Goal: Information Seeking & Learning: Learn about a topic

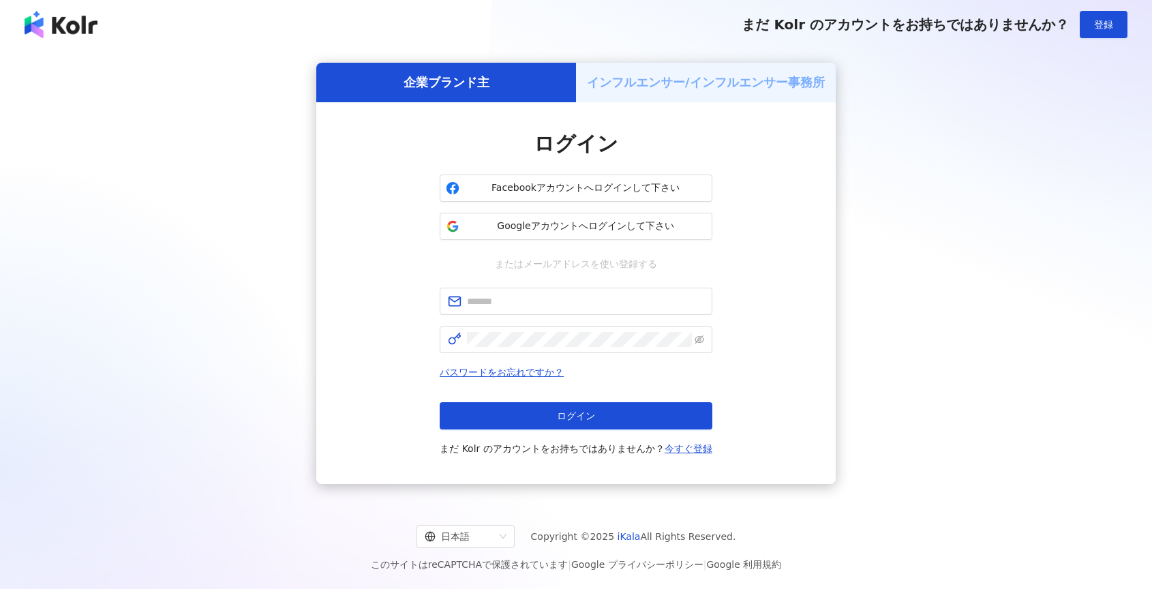
click at [510, 232] on span "Googleアカウントへログインして下さい" at bounding box center [585, 227] width 241 height 14
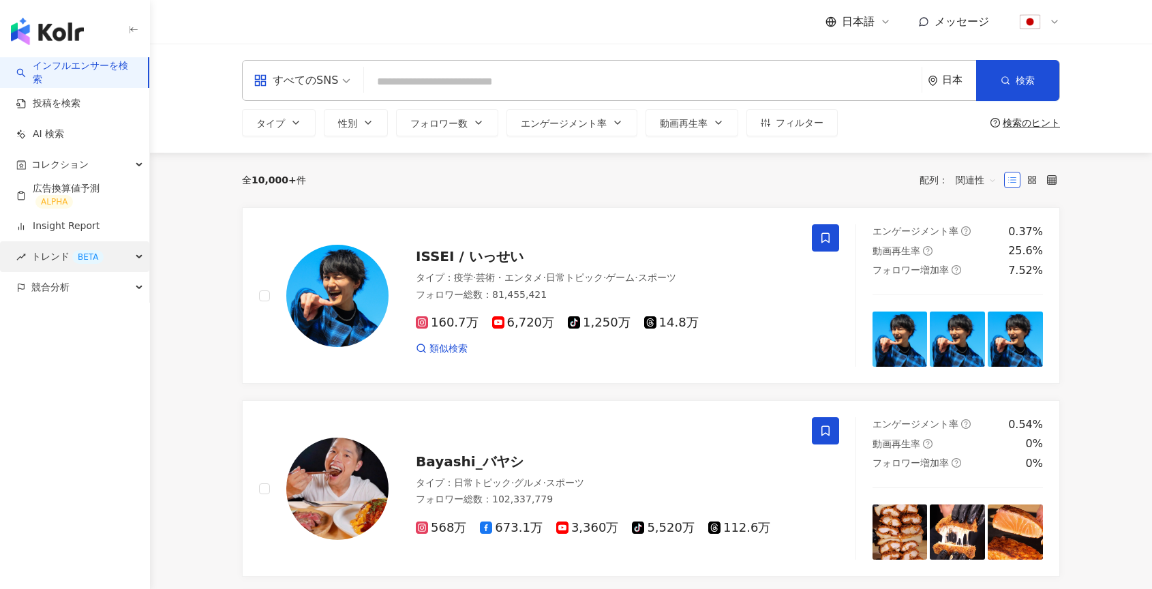
click at [132, 257] on div "トレンド BETA" at bounding box center [74, 256] width 149 height 31
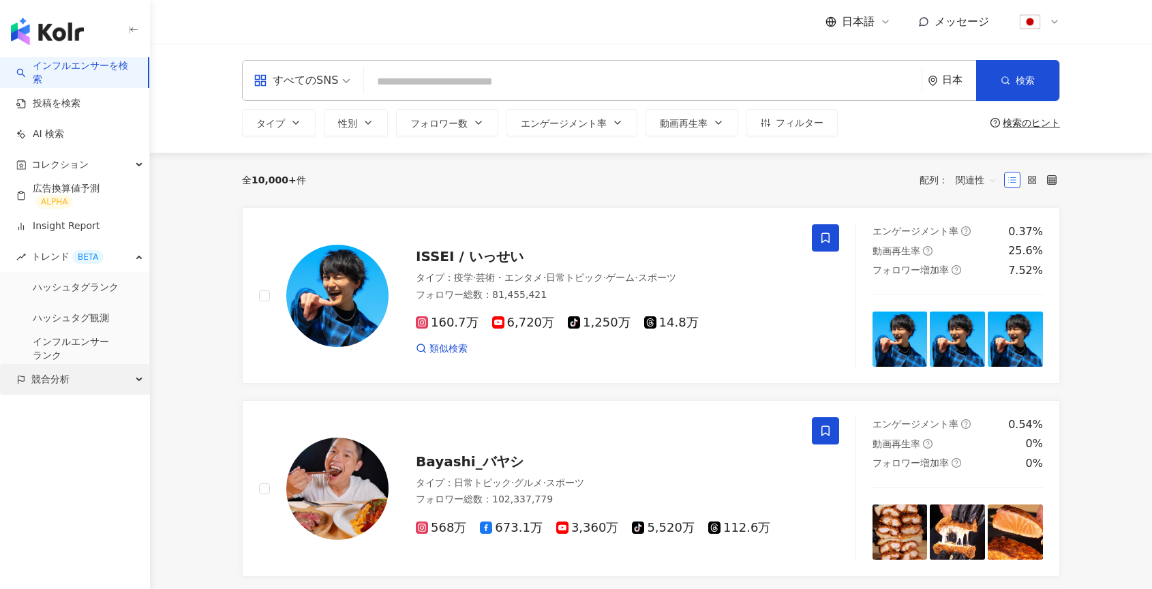
click at [89, 379] on div "競合分析" at bounding box center [74, 379] width 149 height 31
click at [86, 411] on link "アカウント分析" at bounding box center [66, 411] width 67 height 14
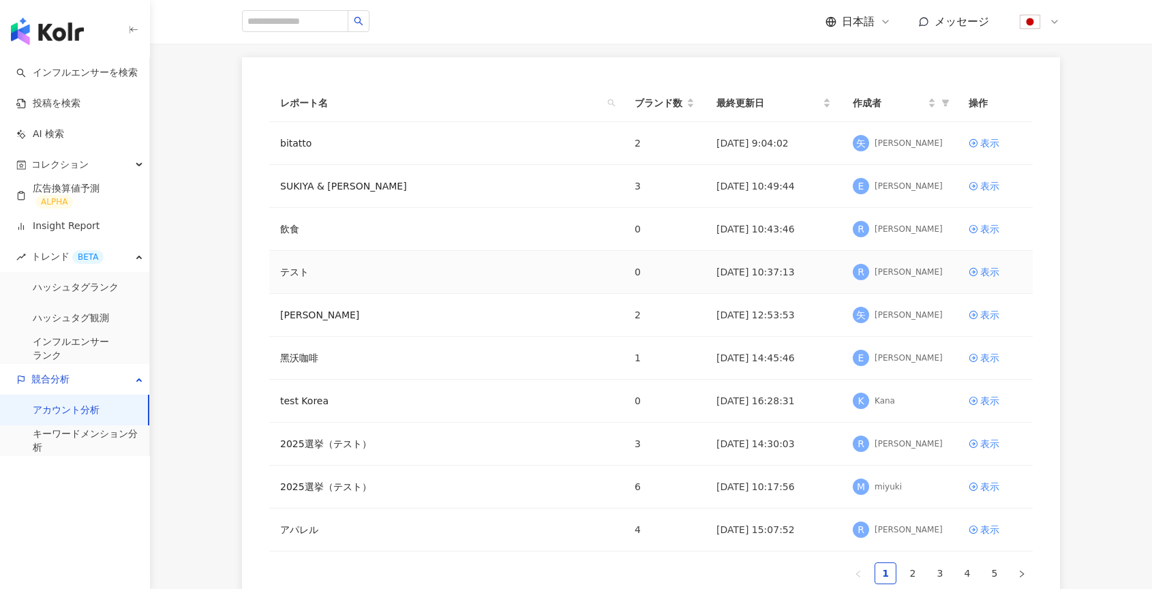
scroll to position [143, 0]
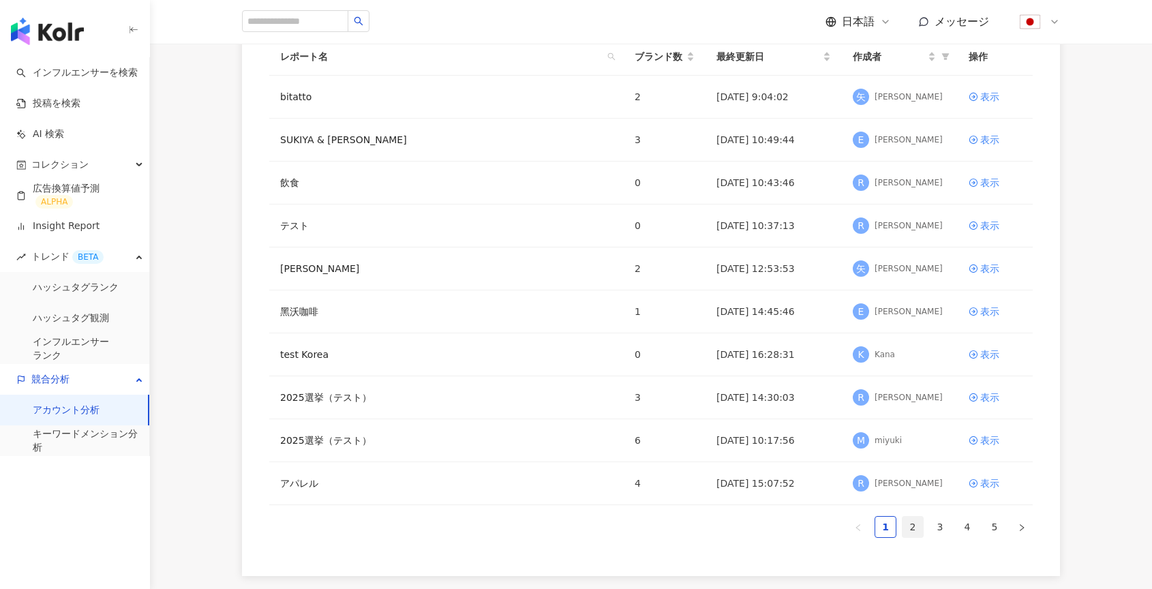
click at [914, 531] on link "2" at bounding box center [913, 527] width 20 height 20
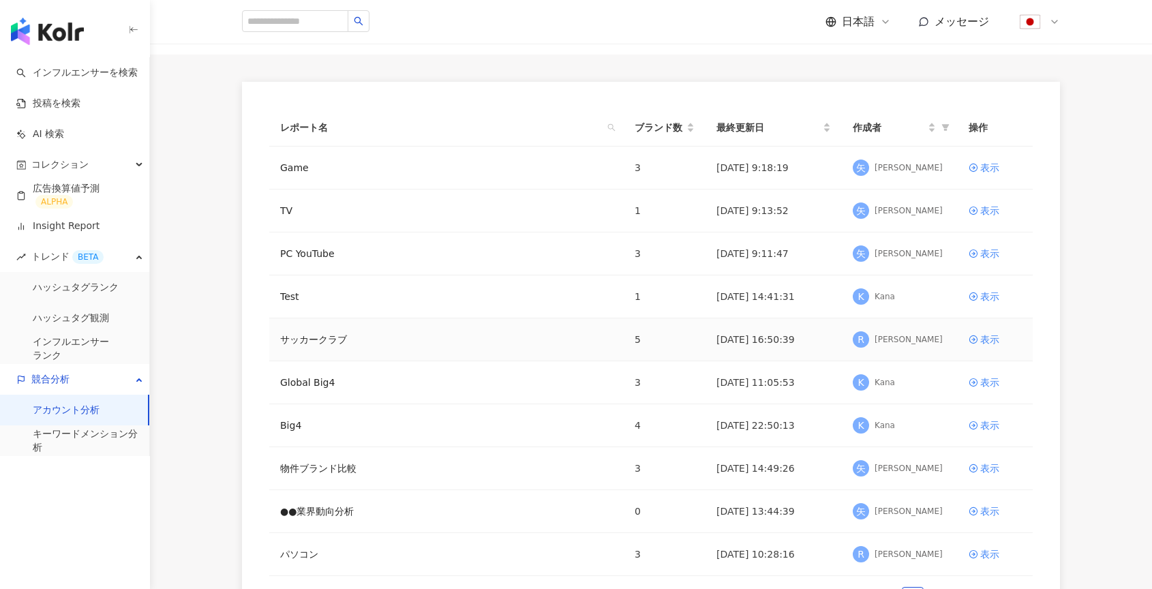
scroll to position [282, 0]
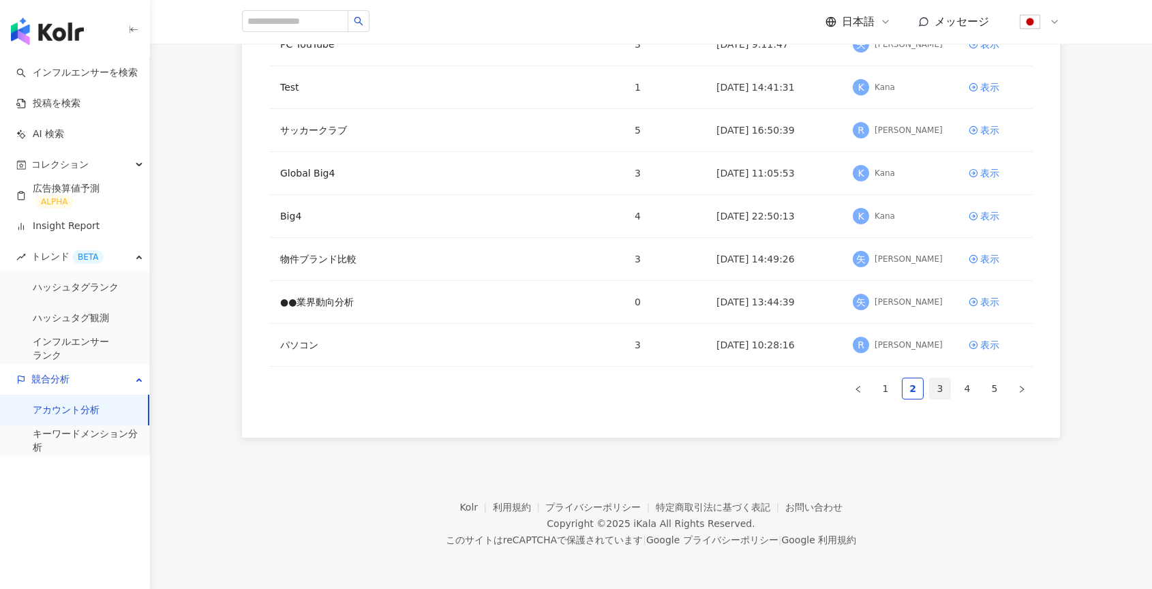
click at [936, 393] on link "3" at bounding box center [940, 388] width 20 height 20
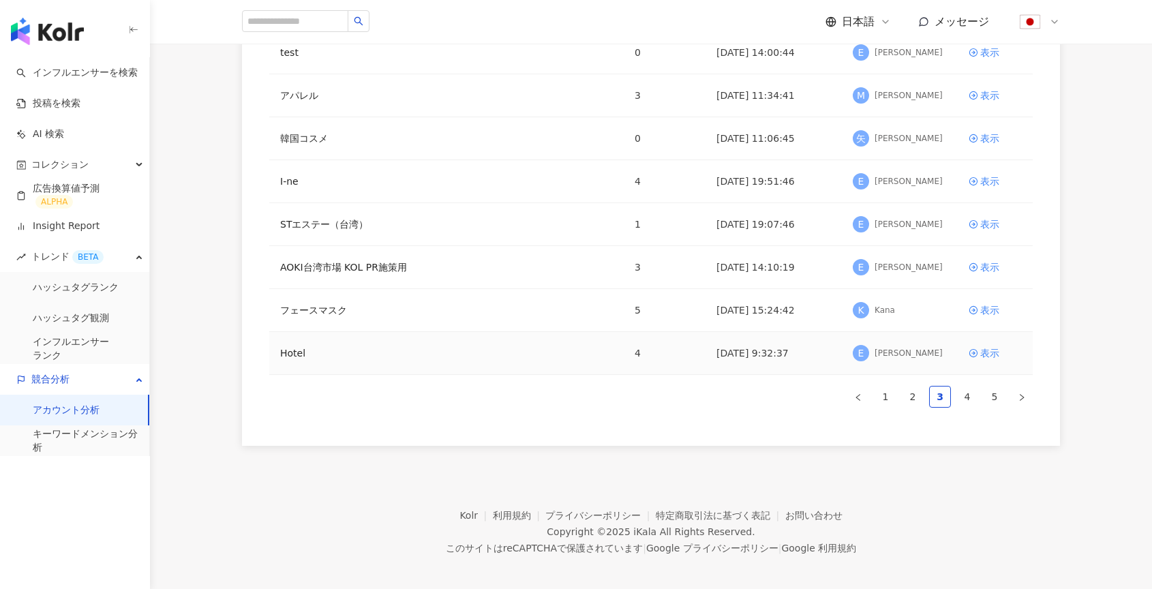
scroll to position [256, 0]
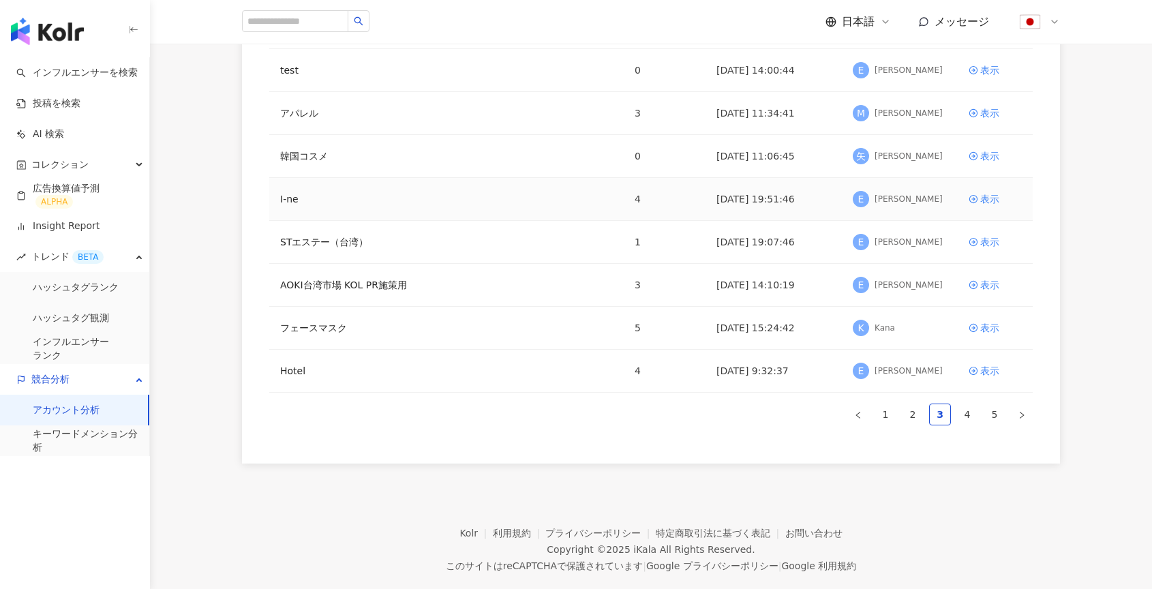
click at [303, 190] on td "I-ne" at bounding box center [446, 199] width 355 height 43
click at [284, 202] on link "I-ne" at bounding box center [289, 199] width 18 height 15
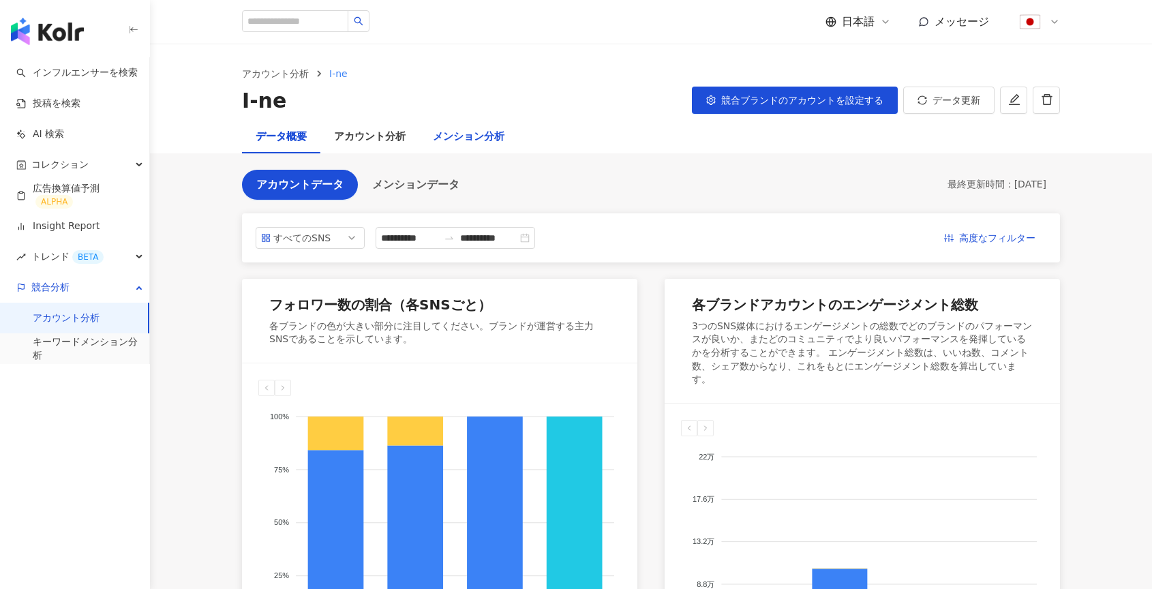
click at [458, 134] on div "メンション分析" at bounding box center [469, 137] width 72 height 16
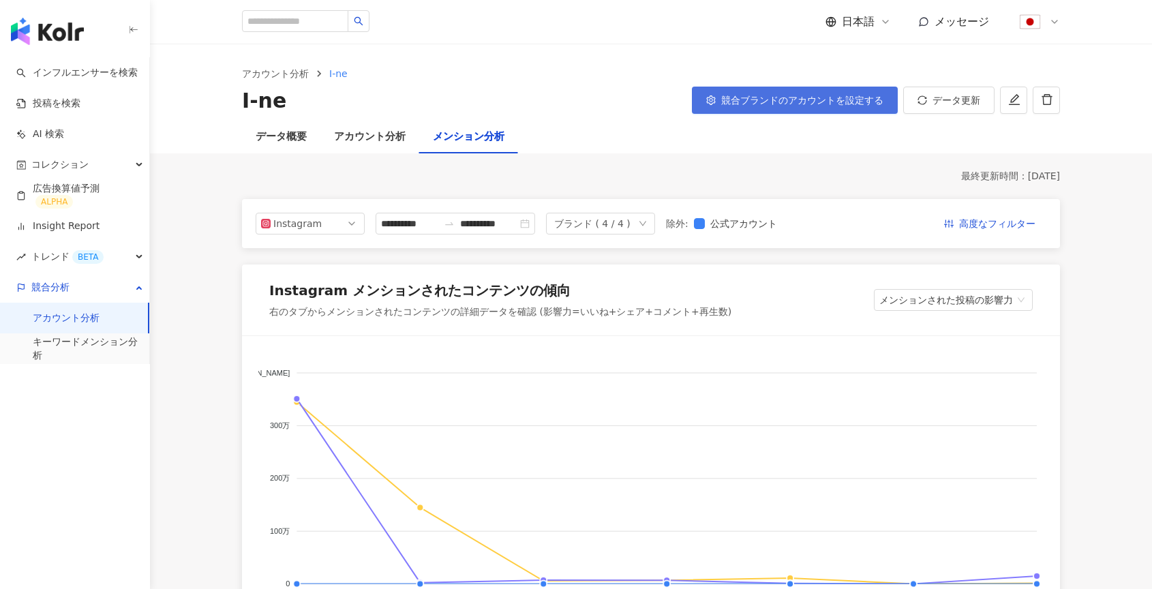
click at [820, 108] on button "競合ブランドのアカウントを設定する" at bounding box center [795, 100] width 206 height 27
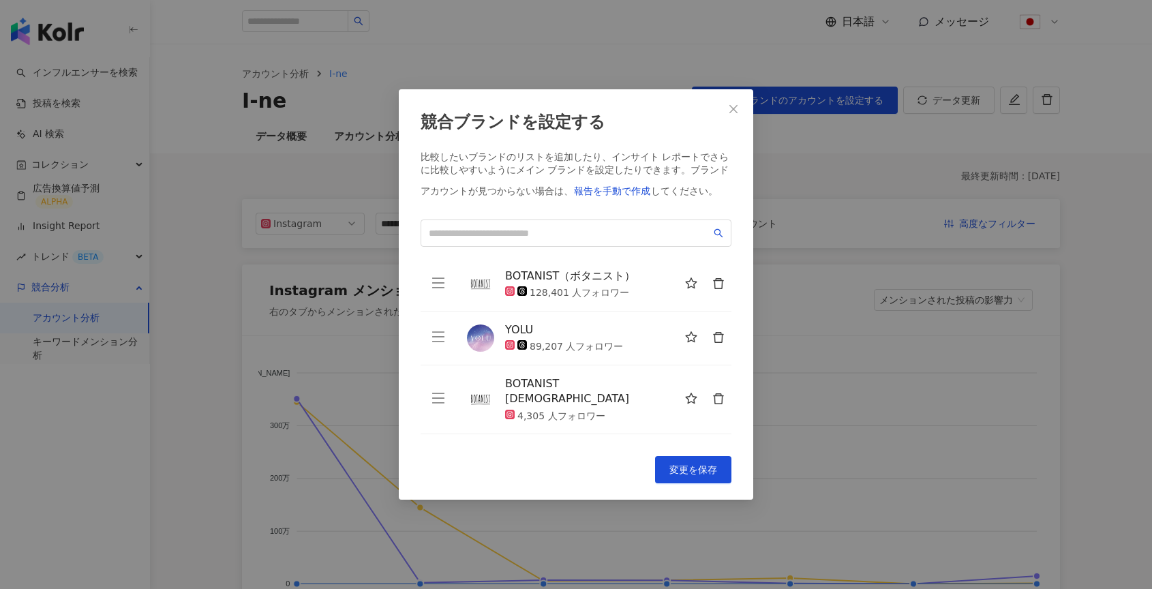
scroll to position [33, 0]
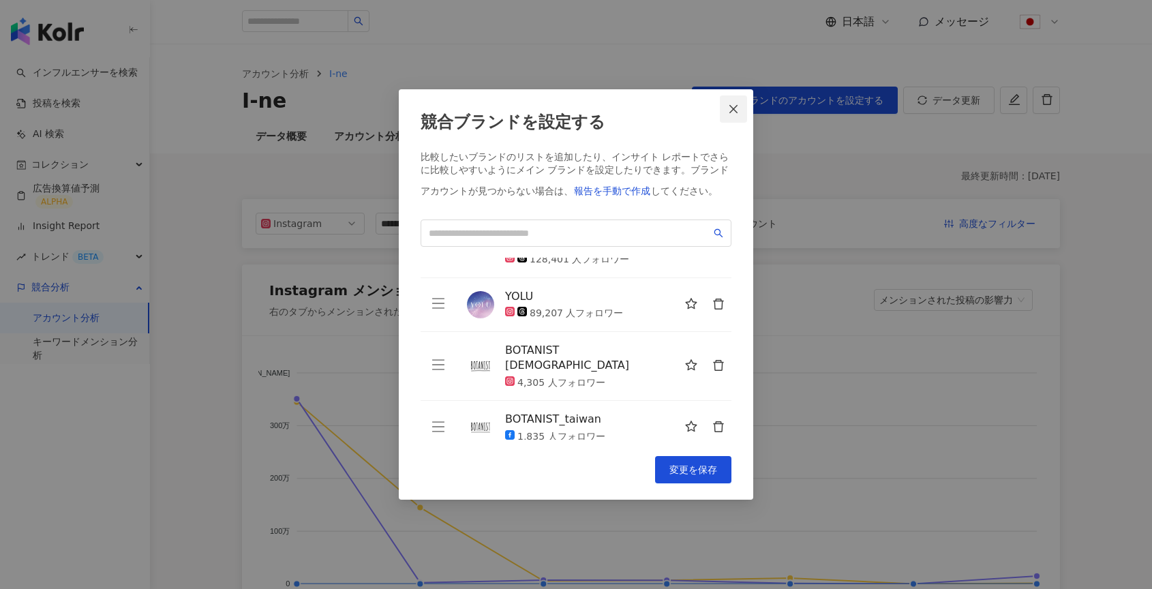
click at [740, 104] on span "Close" at bounding box center [733, 109] width 27 height 11
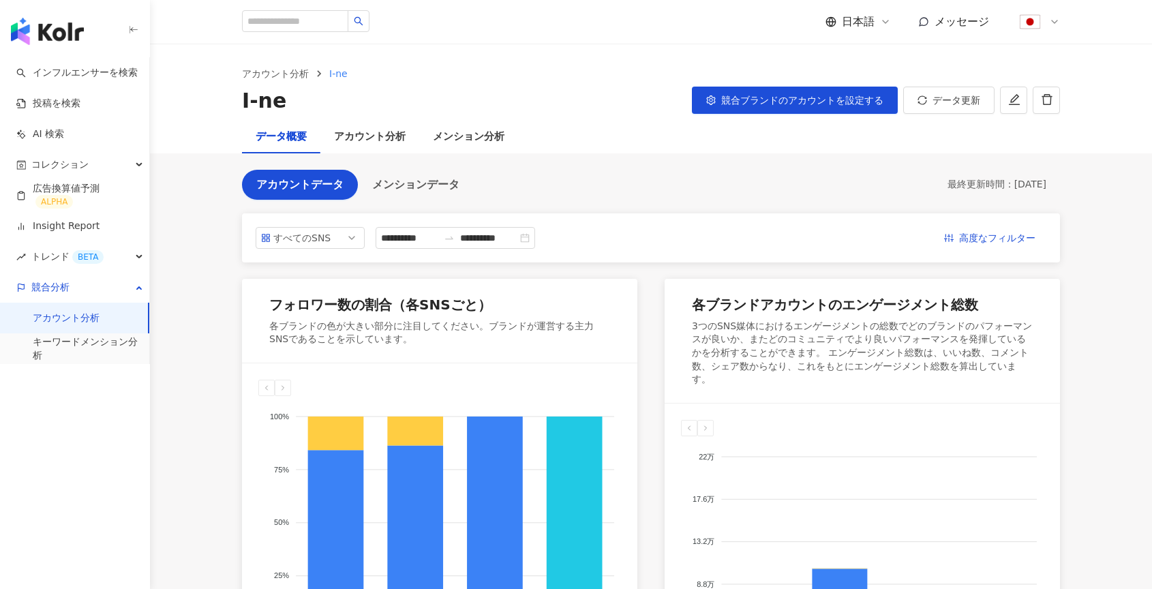
click at [77, 343] on link "キーワードメンション分析" at bounding box center [86, 348] width 106 height 27
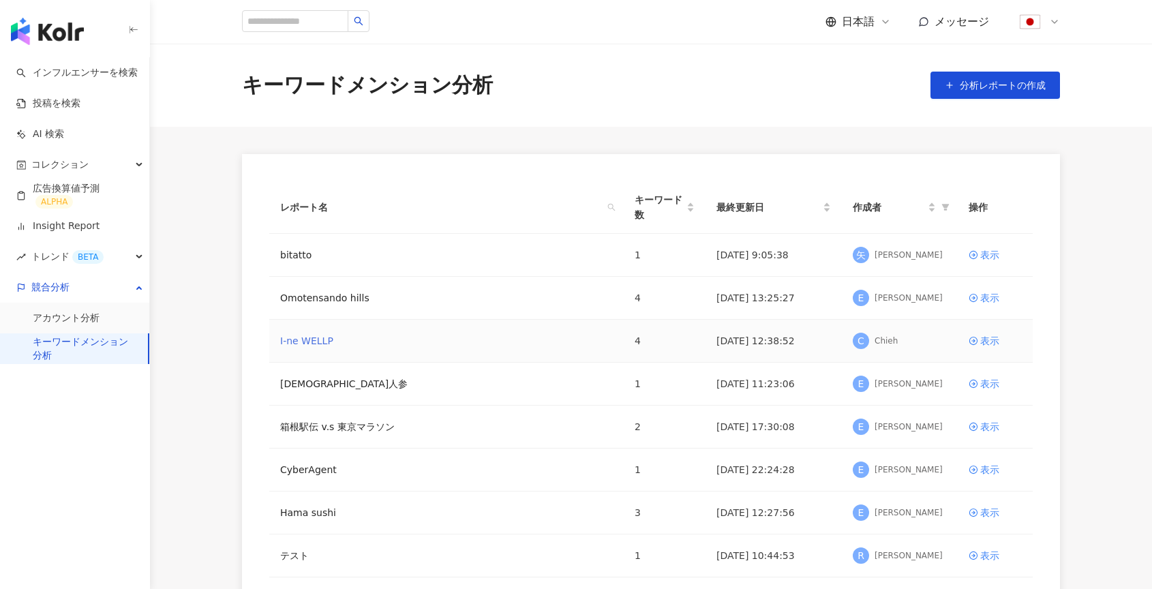
click at [305, 347] on link "I-ne WELLP" at bounding box center [306, 340] width 53 height 15
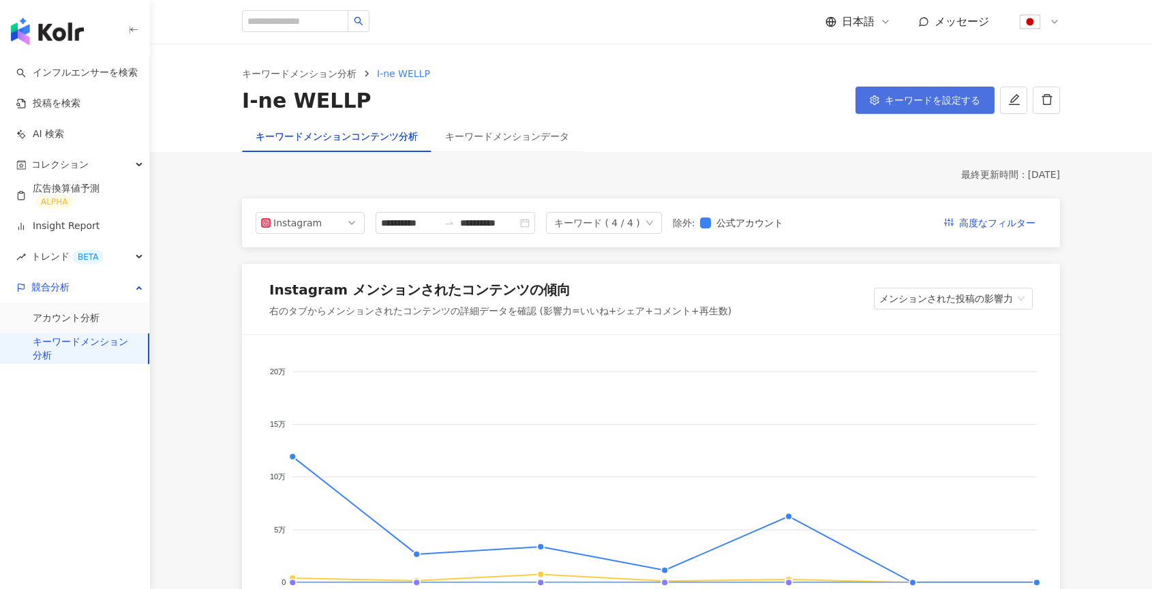
click at [899, 104] on span "キーワードを設定する" at bounding box center [932, 100] width 95 height 11
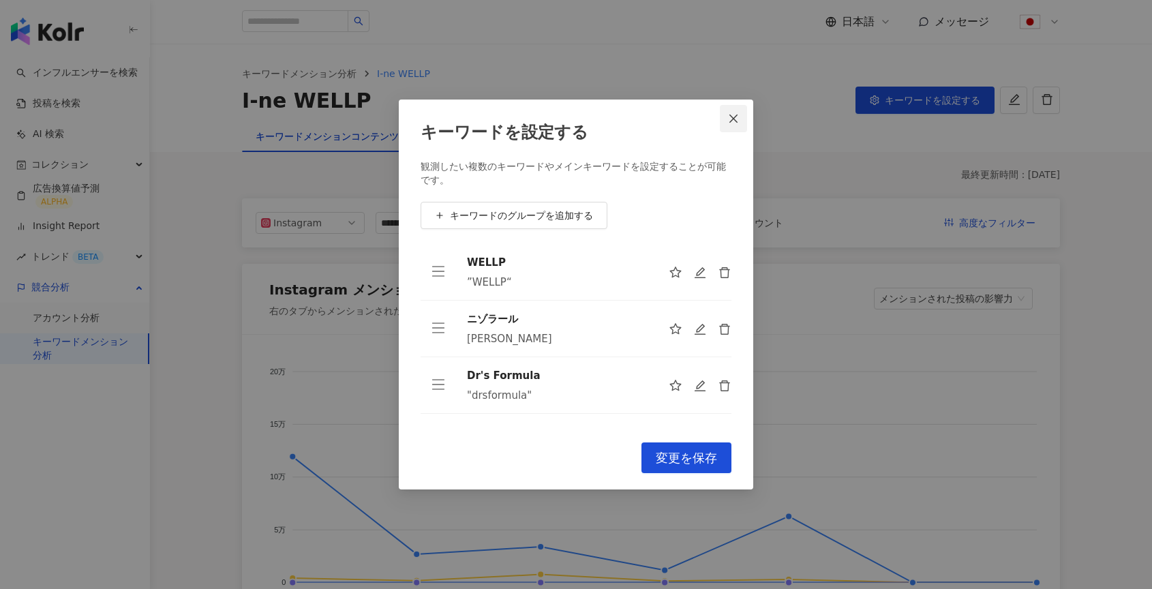
click at [733, 126] on button "Close" at bounding box center [733, 118] width 27 height 27
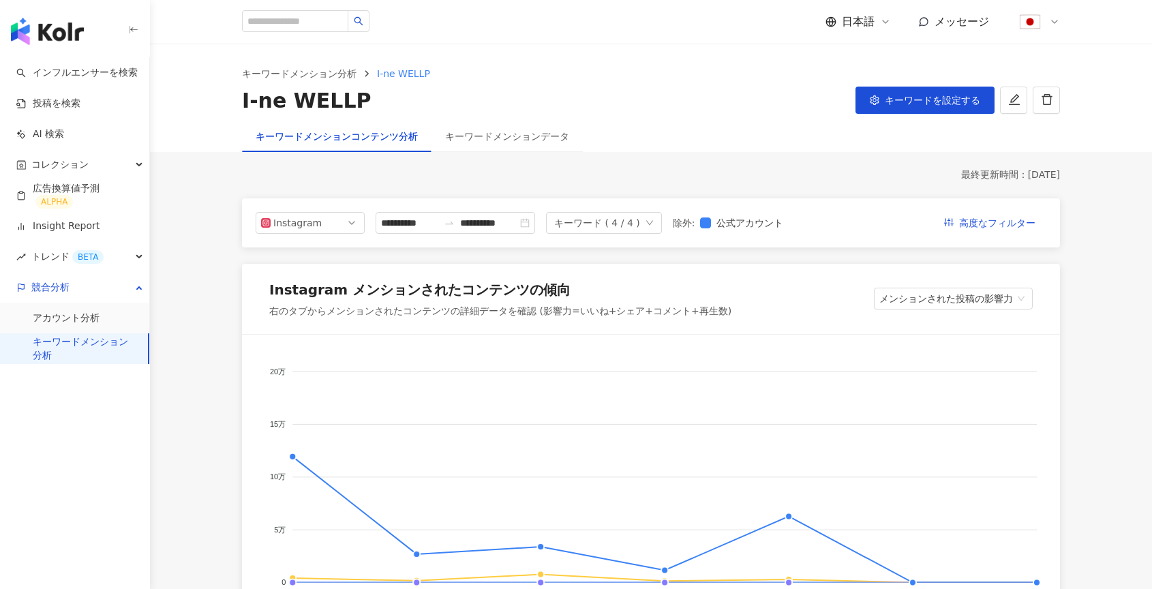
click at [992, 235] on div "**********" at bounding box center [651, 222] width 818 height 49
click at [992, 232] on span "高度なフィルター" at bounding box center [997, 224] width 76 height 22
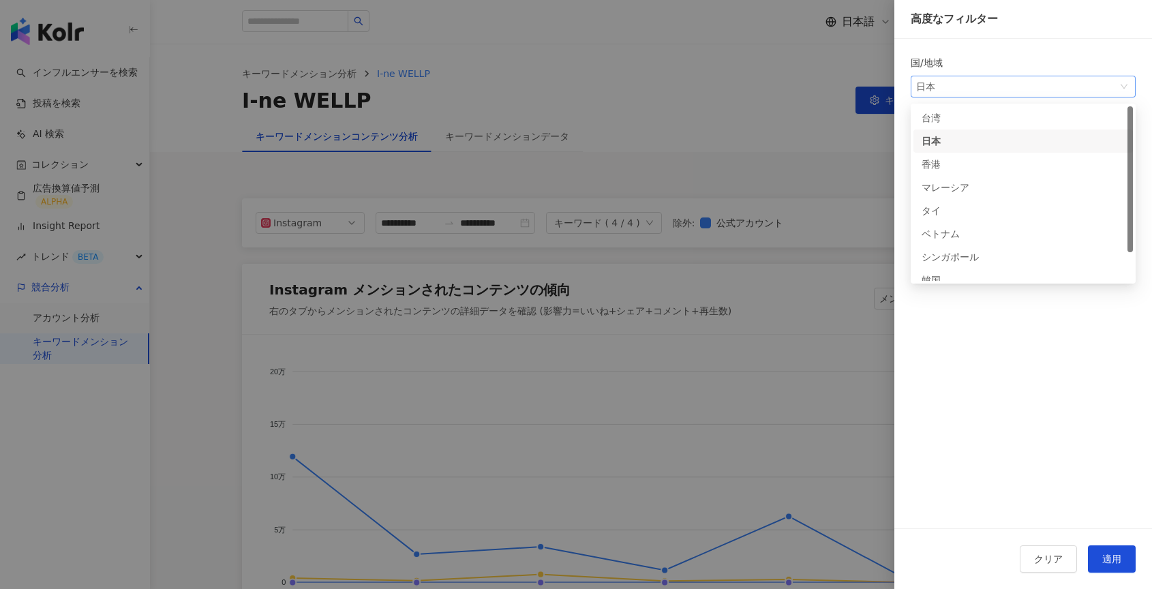
click at [1021, 78] on span "日本" at bounding box center [1023, 86] width 214 height 20
click at [993, 114] on div "台湾" at bounding box center [1023, 117] width 203 height 15
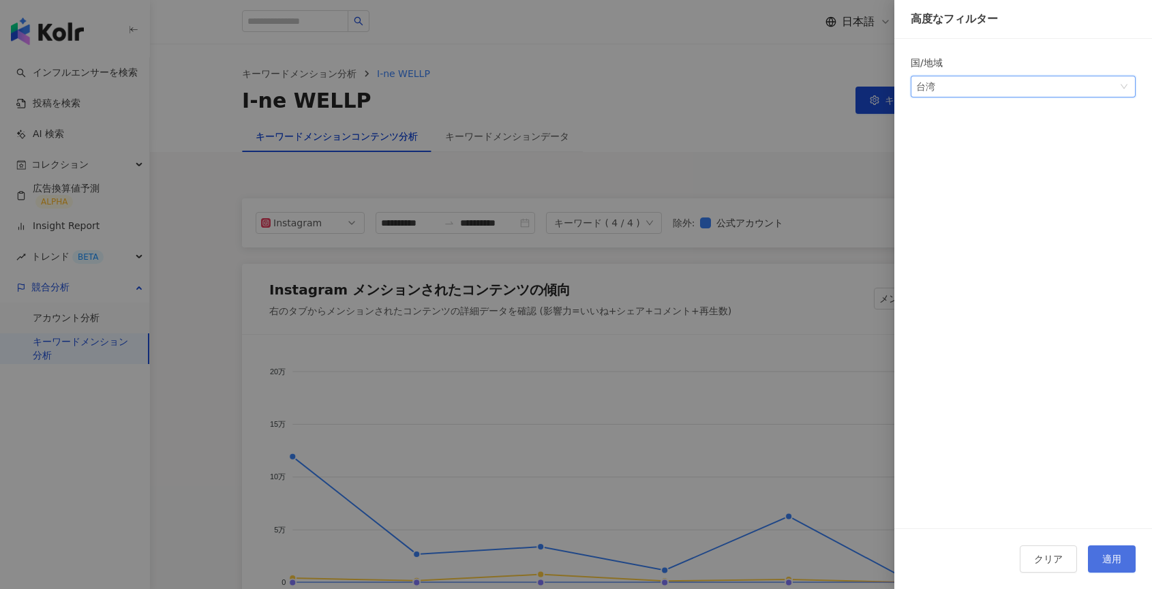
click at [1109, 550] on button "適用" at bounding box center [1112, 559] width 48 height 27
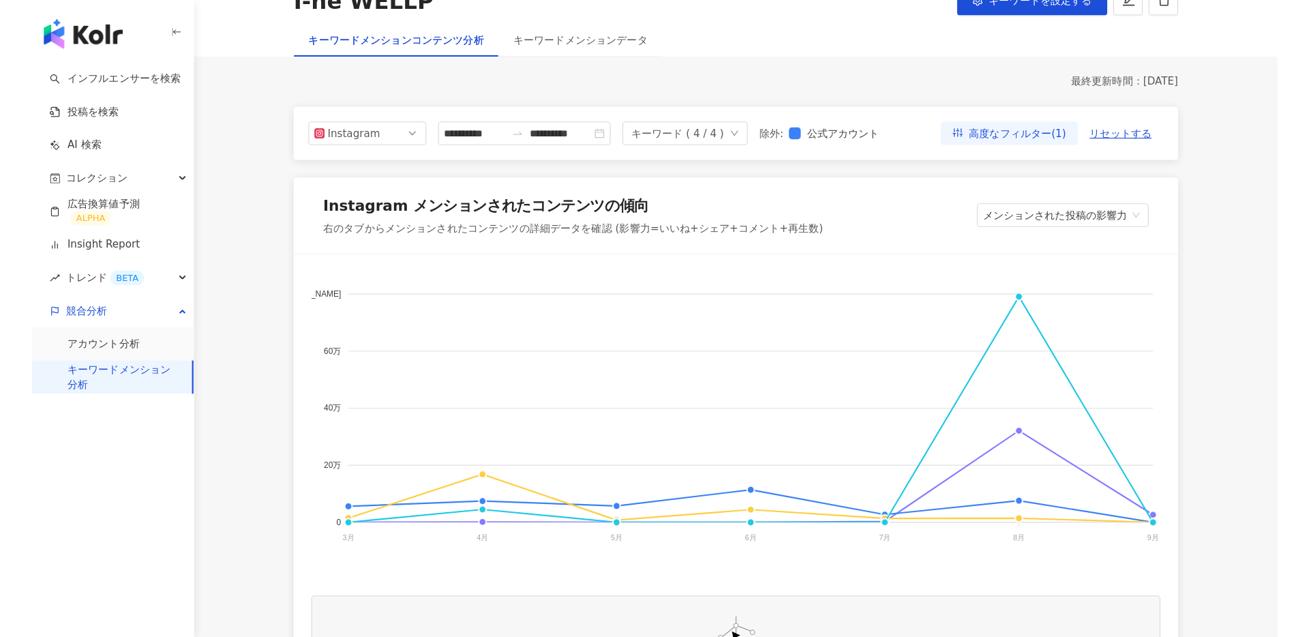
scroll to position [154, 0]
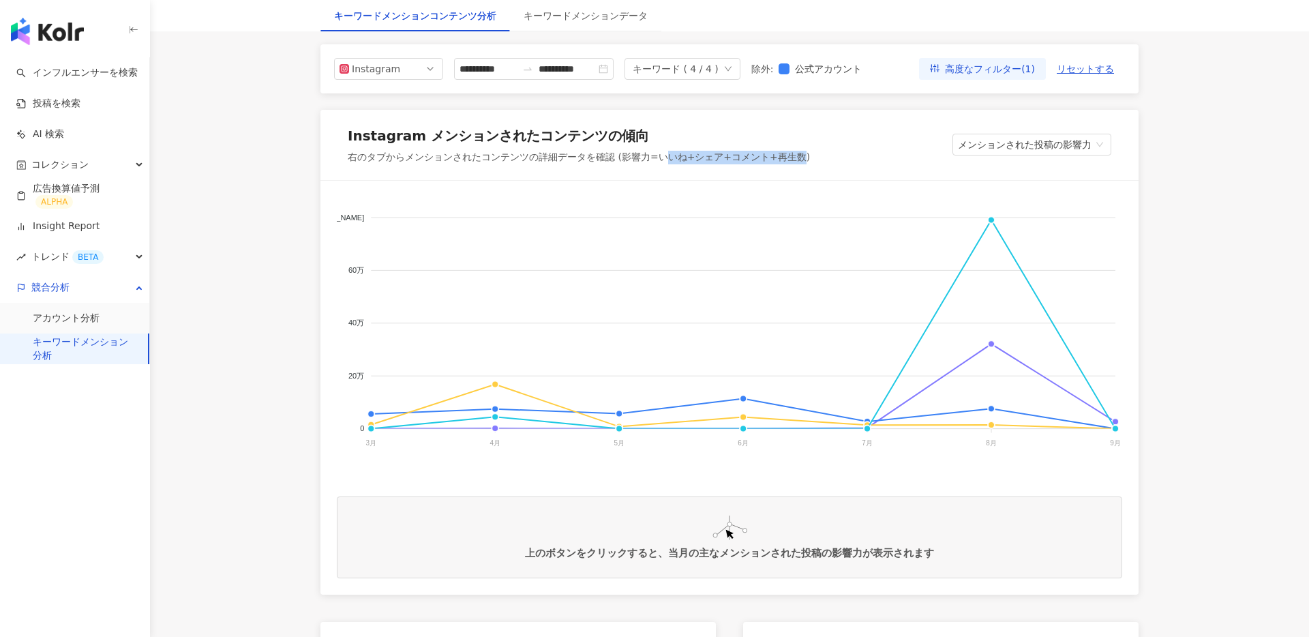
drag, startPoint x: 664, startPoint y: 155, endPoint x: 798, endPoint y: 160, distance: 133.7
click at [798, 160] on div "右のタブからメンションされたコンテンツの詳細データを確認 (影響力=いいね+シェア+コメント+再生数)" at bounding box center [579, 158] width 462 height 14
click at [803, 158] on div "右のタブからメンションされたコンテンツの詳細データを確認 (影響力=いいね+シェア+コメント+再生数)" at bounding box center [579, 158] width 462 height 14
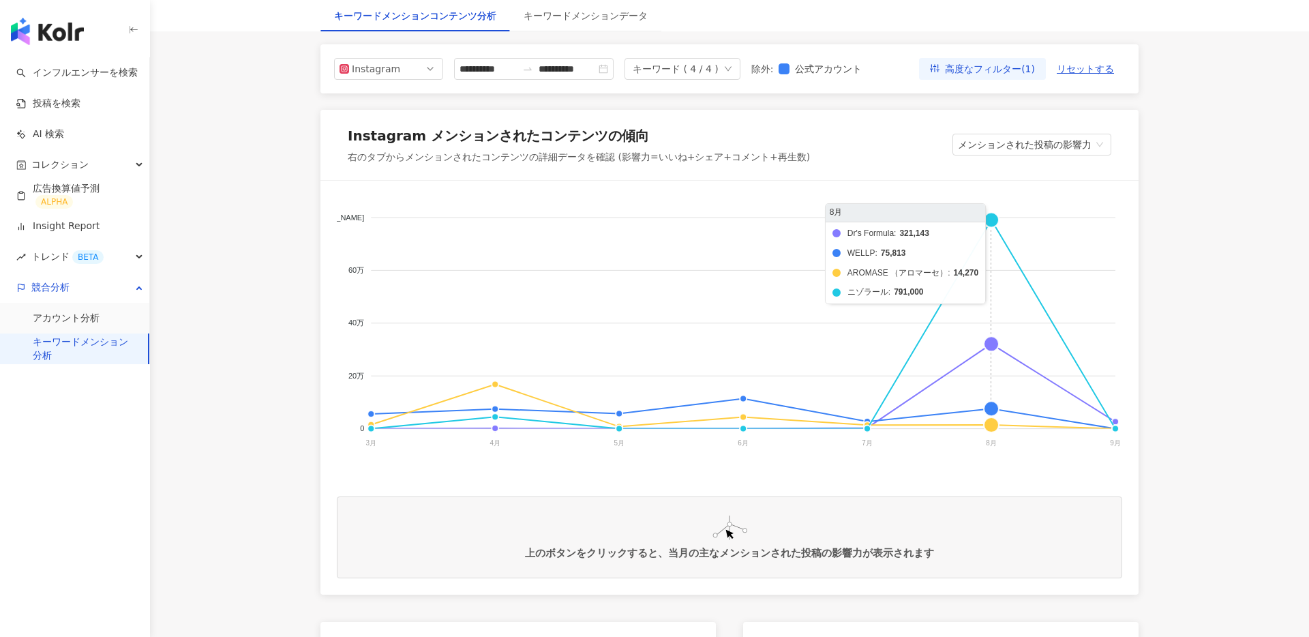
click at [990, 340] on foreignobject "Dr's Formula WELLP AROMASE （アロマーセ） ニゾラール" at bounding box center [730, 333] width 786 height 273
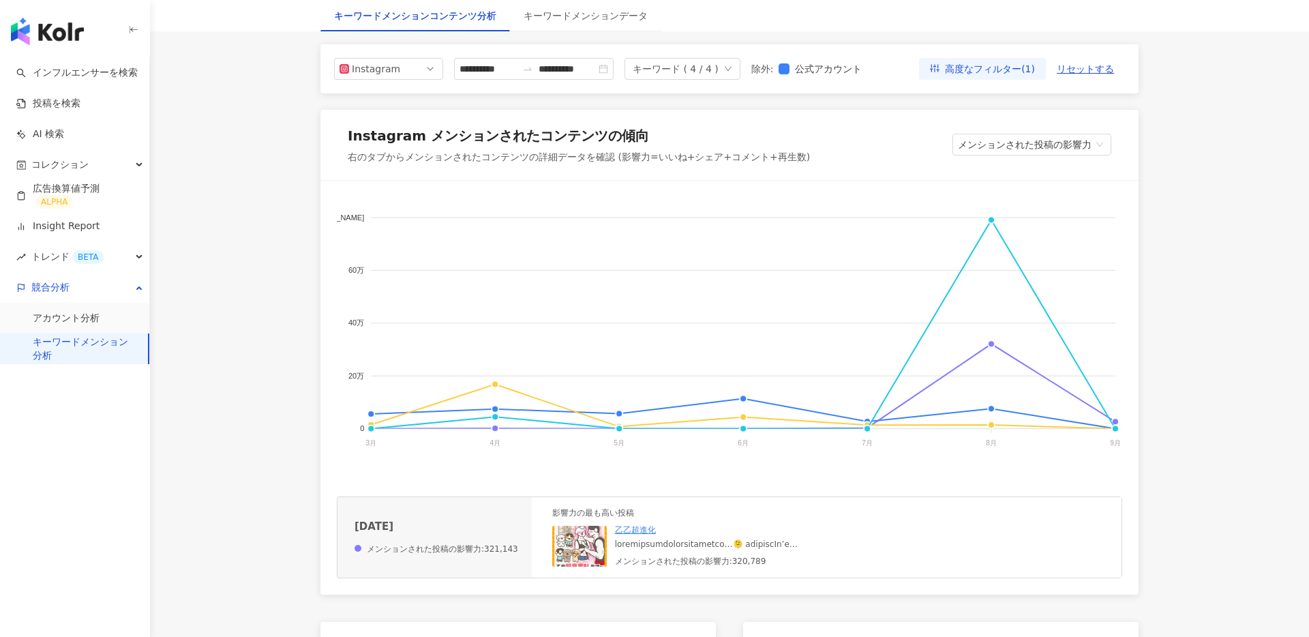
click at [417, 66] on span "Instagram" at bounding box center [389, 69] width 98 height 20
click at [384, 168] on div "Threads" at bounding box center [379, 169] width 44 height 15
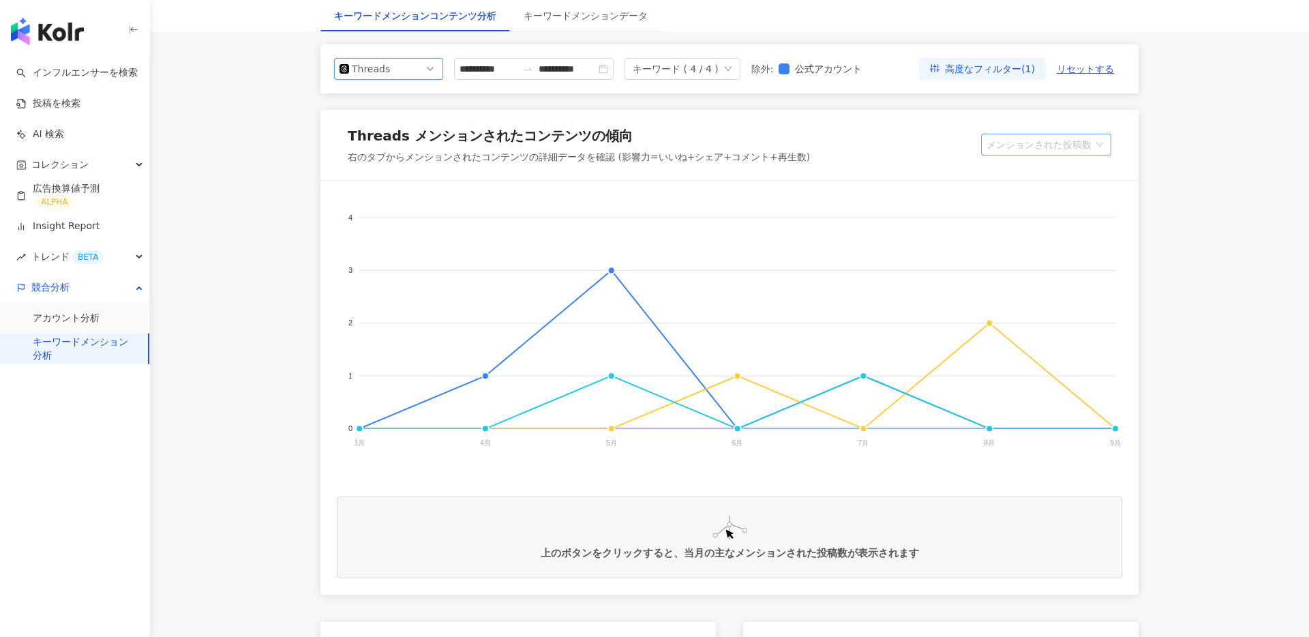
click at [1098, 147] on span "メンションされた投稿数" at bounding box center [1046, 144] width 119 height 20
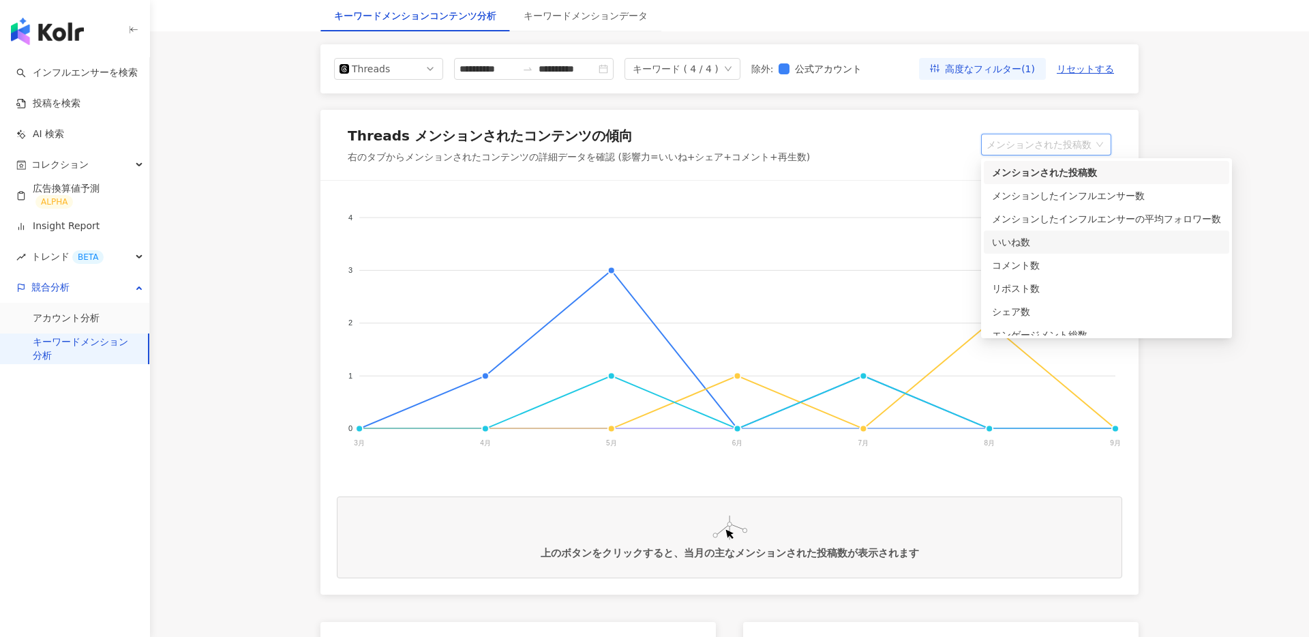
scroll to position [11, 0]
click at [1083, 315] on div "エンゲージメント総数" at bounding box center [1106, 323] width 245 height 23
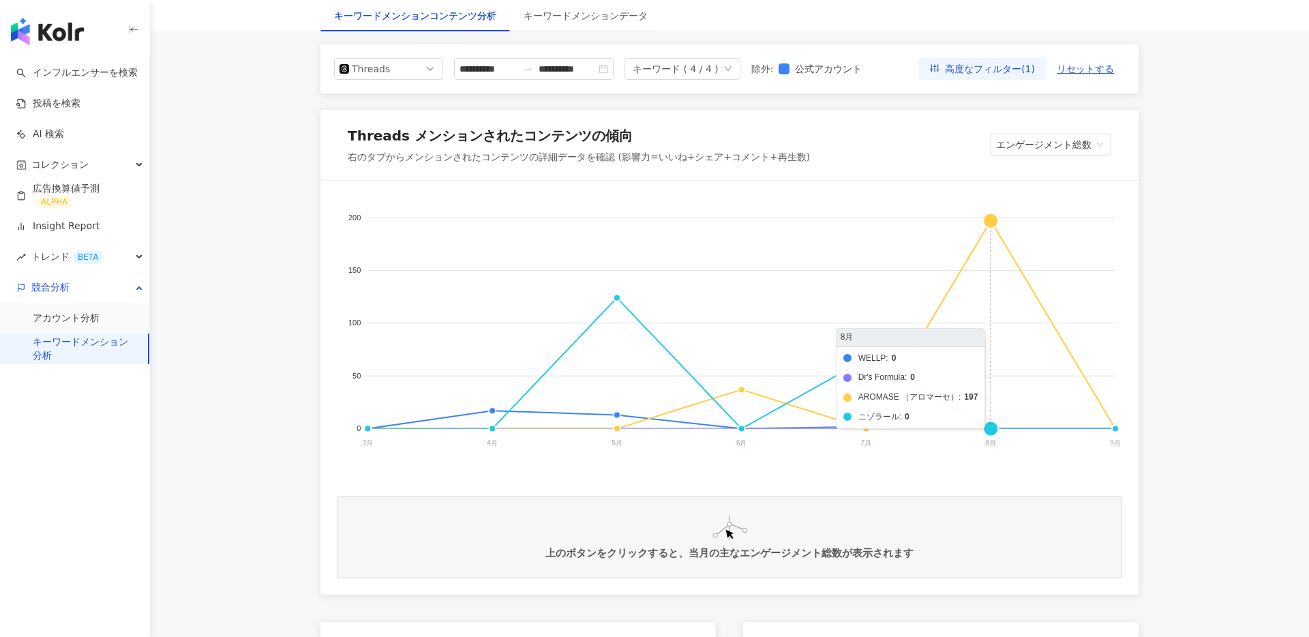
click at [996, 222] on foreignobject "WELLP Dr's Formula AROMASE （アロマーセ） ニゾラール" at bounding box center [730, 333] width 786 height 273
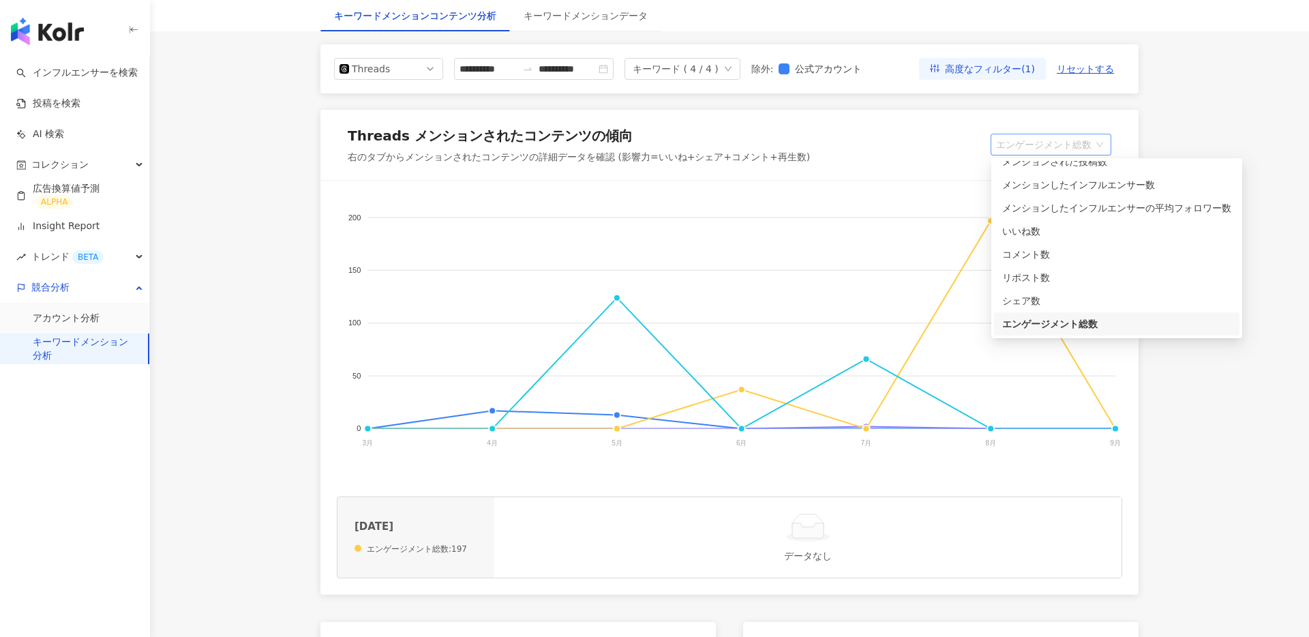
click at [1063, 147] on span "エンゲージメント総数" at bounding box center [1051, 144] width 110 height 20
click at [1055, 231] on div "いいね数" at bounding box center [1116, 231] width 229 height 15
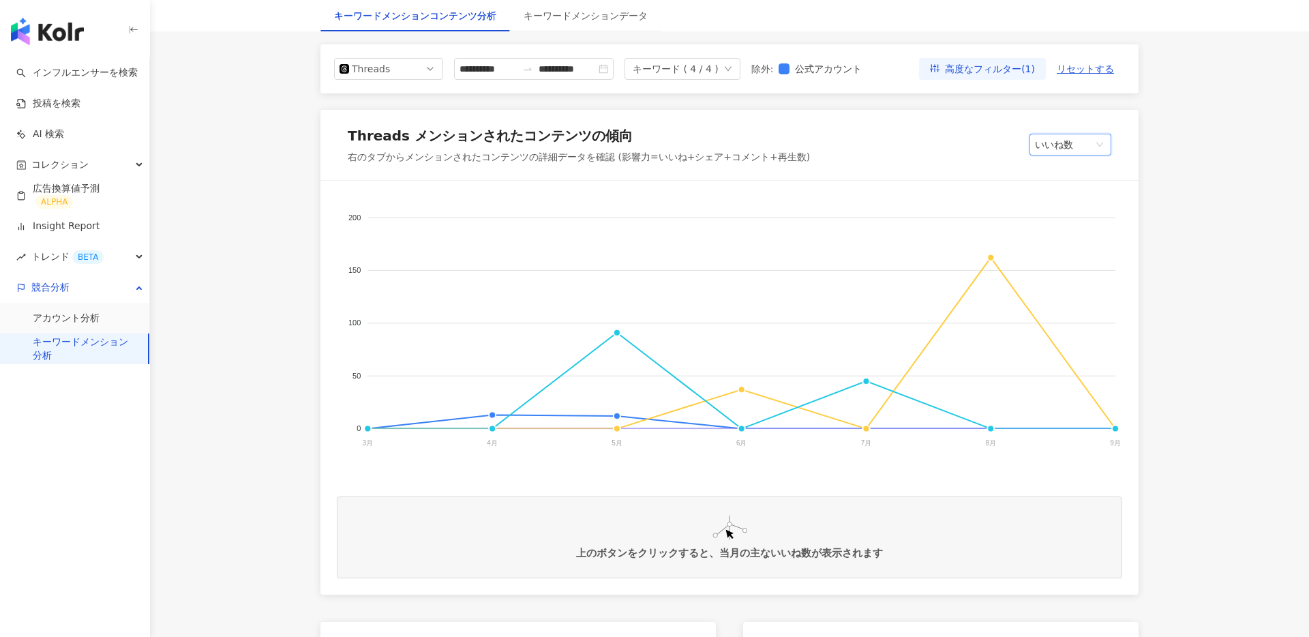
click at [1079, 145] on span "いいね数" at bounding box center [1070, 144] width 71 height 20
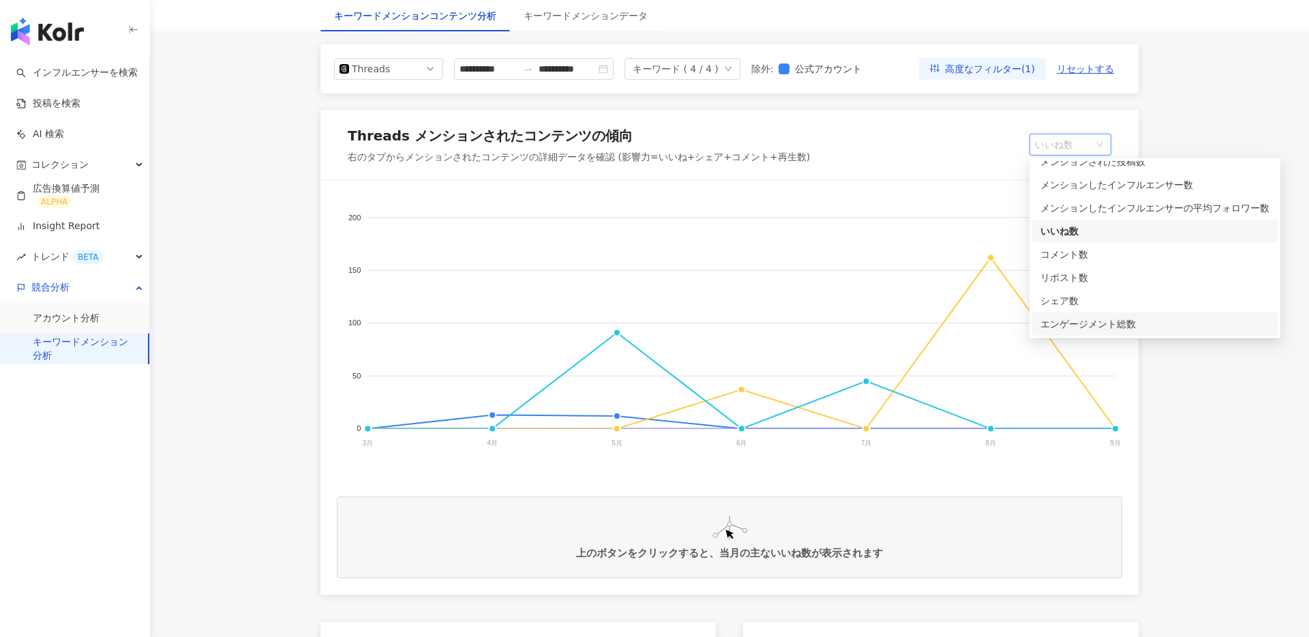
click at [1108, 329] on div "エンゲージメント総数" at bounding box center [1155, 323] width 229 height 15
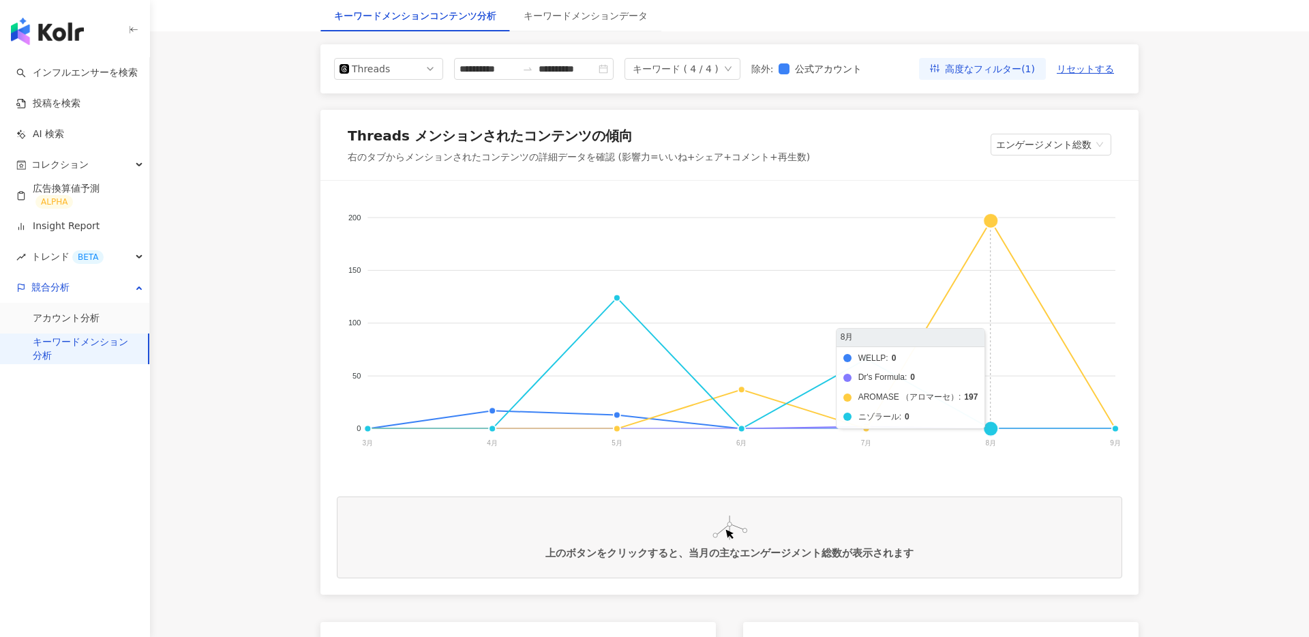
click at [991, 222] on foreignobject "WELLP Dr's Formula AROMASE （アロマーセ） ニゾラール" at bounding box center [730, 333] width 786 height 273
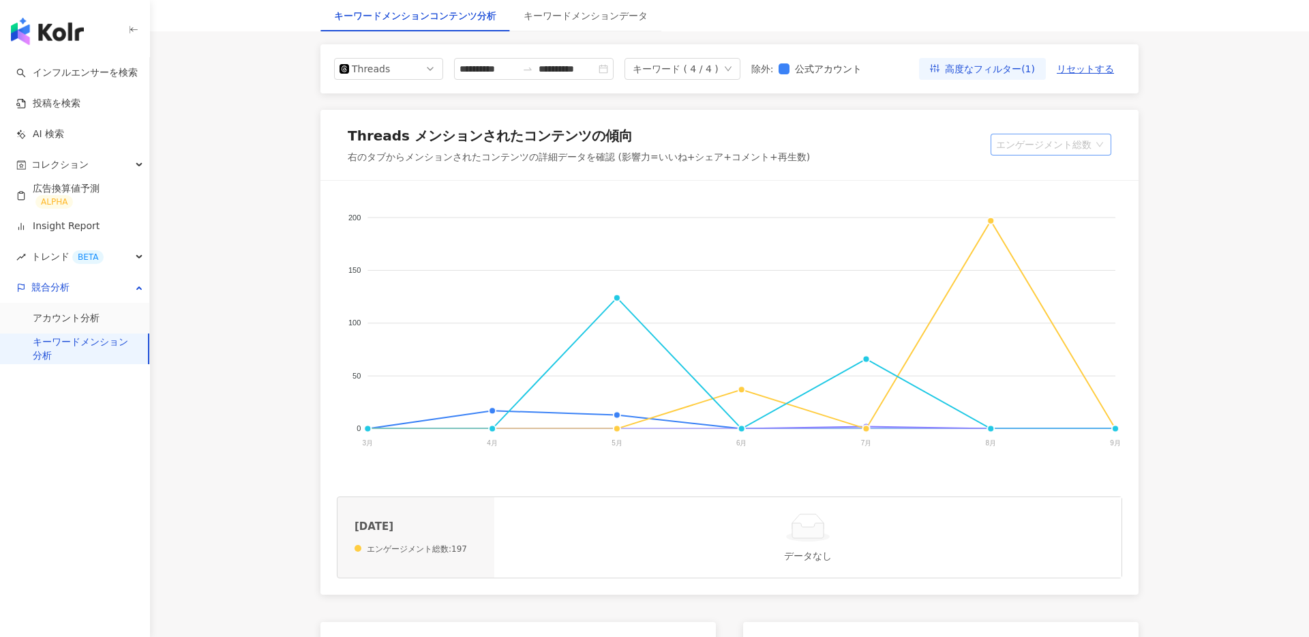
click at [1047, 145] on span "エンゲージメント総数" at bounding box center [1051, 144] width 110 height 20
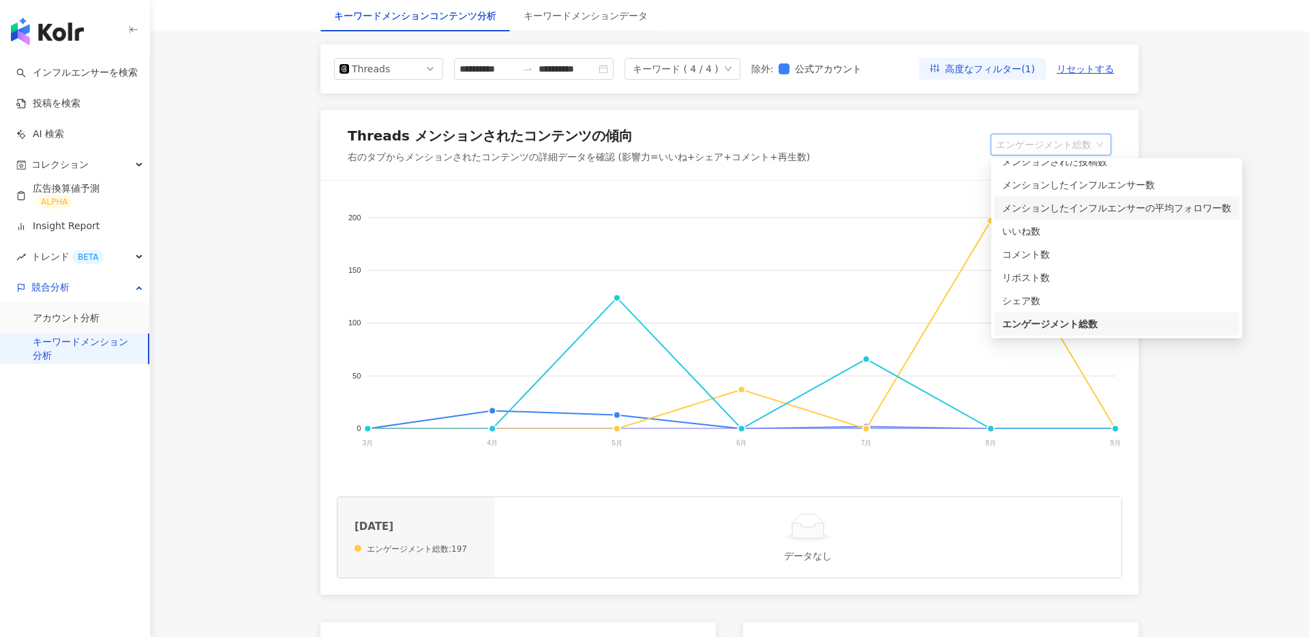
scroll to position [0, 0]
click at [438, 79] on div "Threads yt threads Instagram Facebook YouTube Threads" at bounding box center [388, 69] width 109 height 22
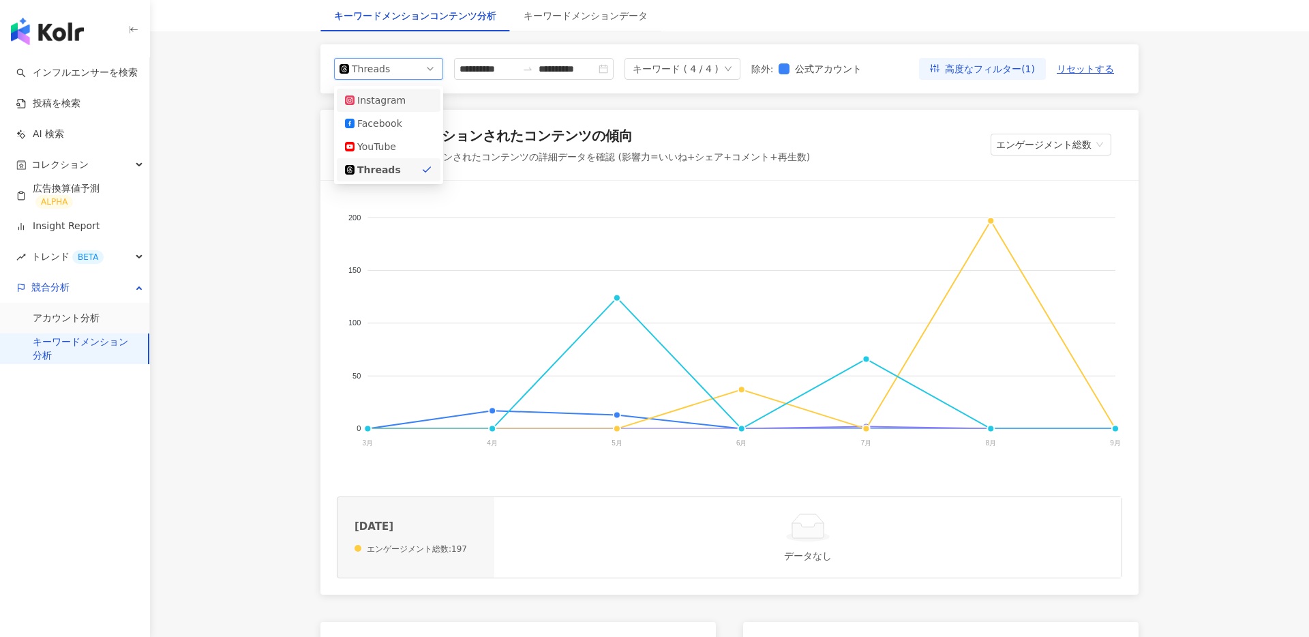
click at [417, 103] on div "Instagram" at bounding box center [388, 100] width 87 height 15
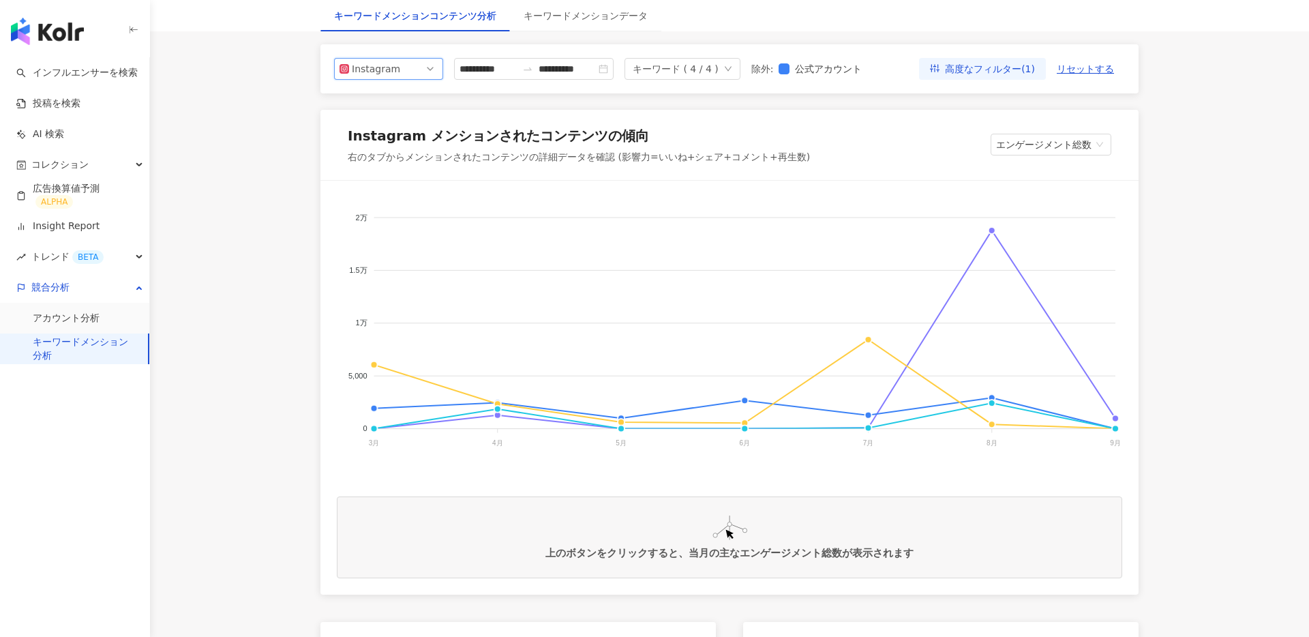
click at [448, 71] on div "**********" at bounding box center [600, 69] width 533 height 22
click at [434, 71] on span "Instagram" at bounding box center [389, 69] width 98 height 20
click at [374, 170] on div "Threads" at bounding box center [379, 169] width 44 height 15
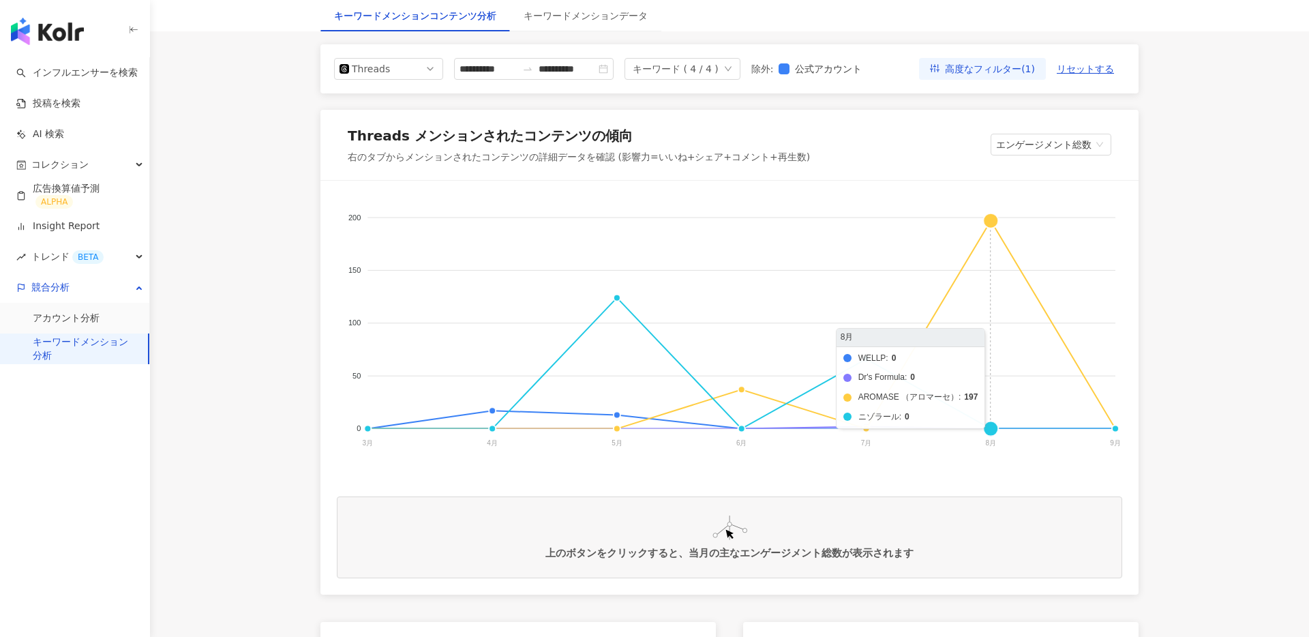
click at [989, 222] on foreignobject "WELLP Dr's Formula AROMASE （アロマーセ） ニゾラール" at bounding box center [730, 333] width 786 height 273
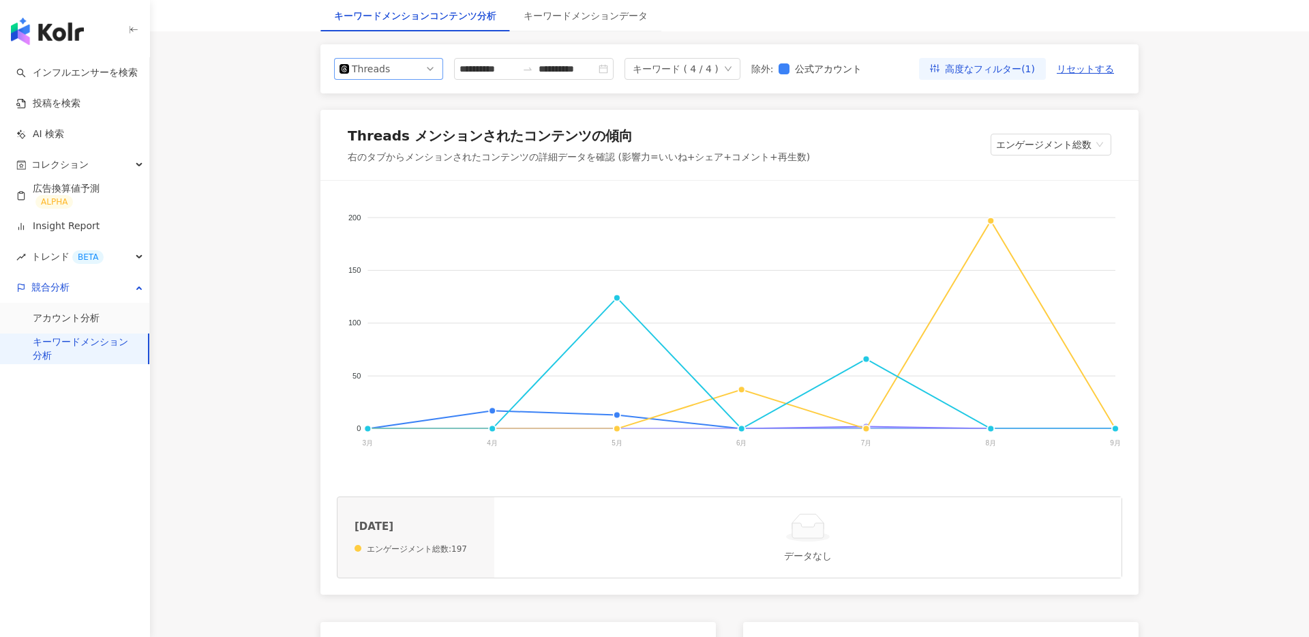
click at [407, 71] on span "Threads" at bounding box center [389, 69] width 98 height 20
click at [400, 93] on div "Instagram" at bounding box center [379, 100] width 44 height 15
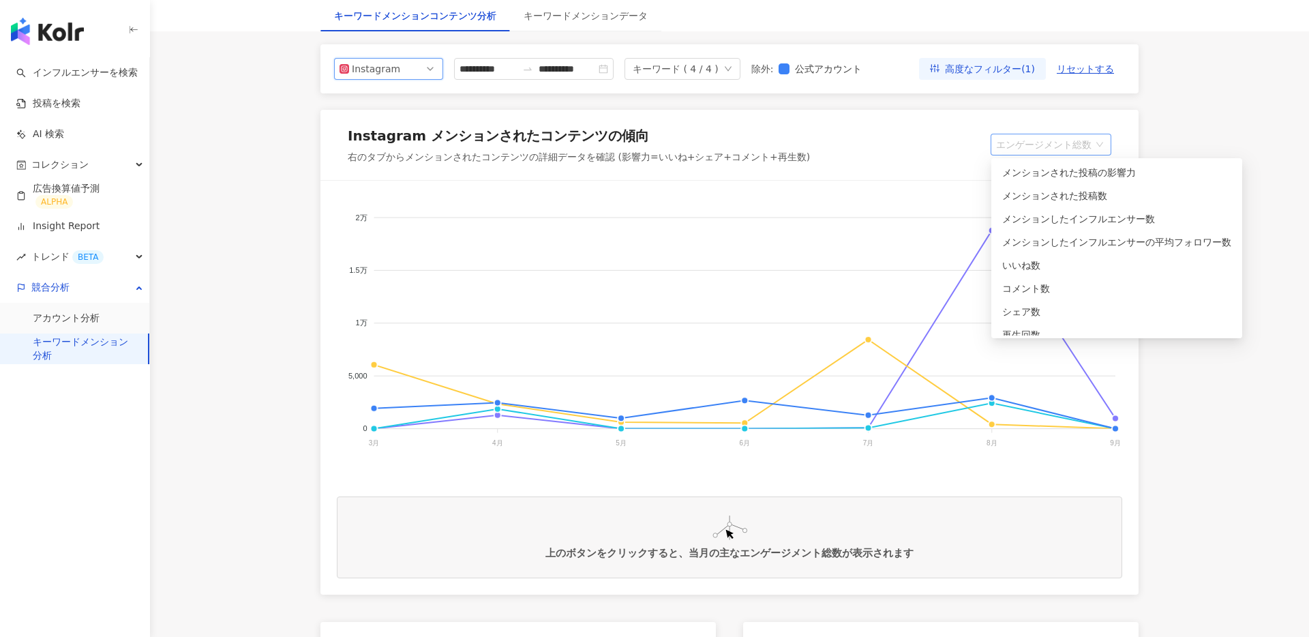
click at [1069, 140] on span "エンゲージメント総数" at bounding box center [1051, 144] width 110 height 20
click at [1088, 170] on div "メンションされた投稿の影響力" at bounding box center [1116, 172] width 229 height 15
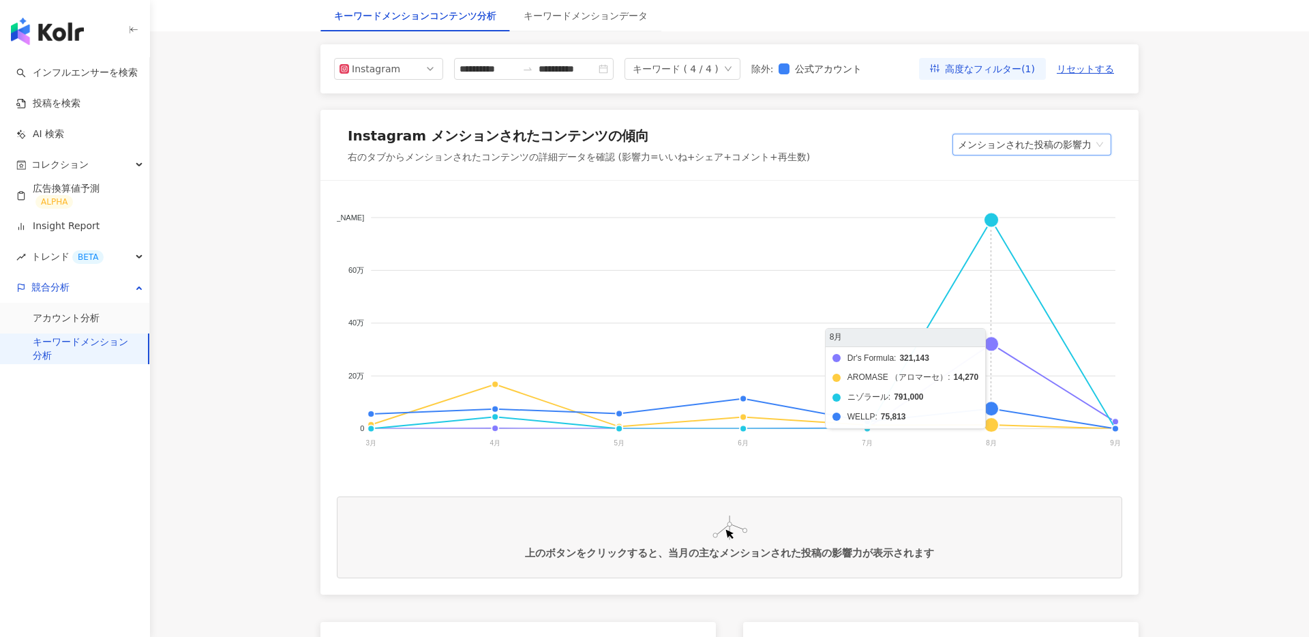
click at [994, 344] on foreignobject "Dr's Formula AROMASE （アロマーセ） ニゾラール WELLP" at bounding box center [730, 333] width 786 height 273
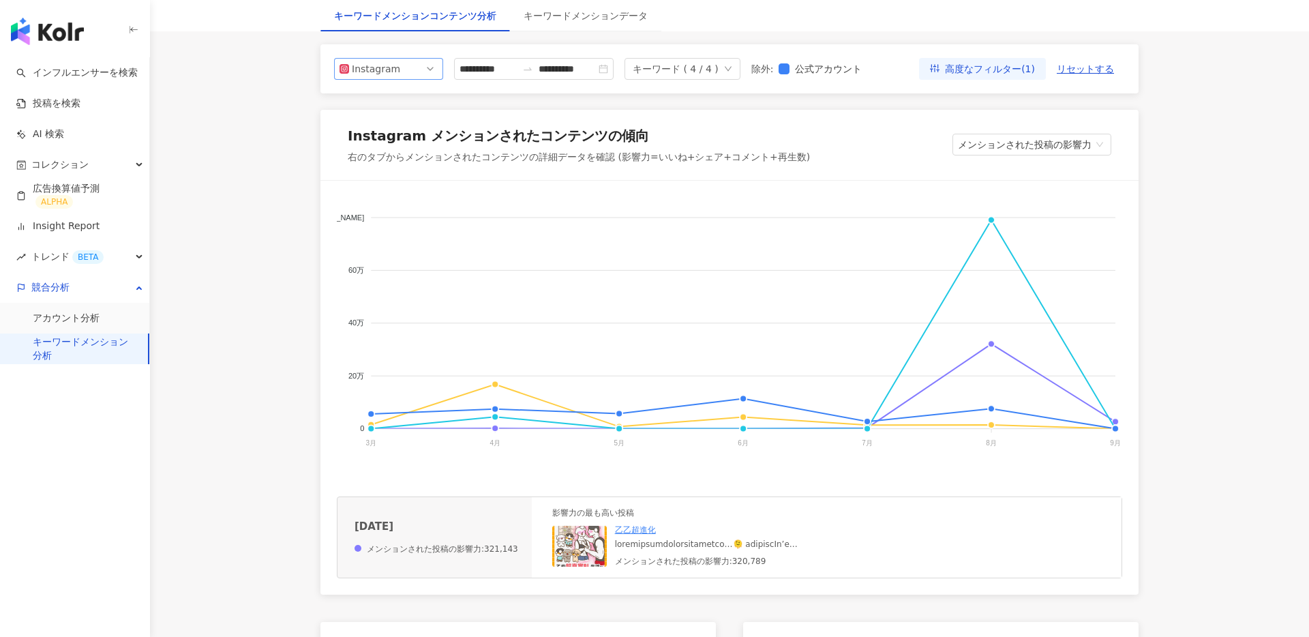
click at [396, 63] on div "Instagram" at bounding box center [374, 69] width 44 height 20
click at [408, 168] on div "Threads" at bounding box center [388, 169] width 87 height 15
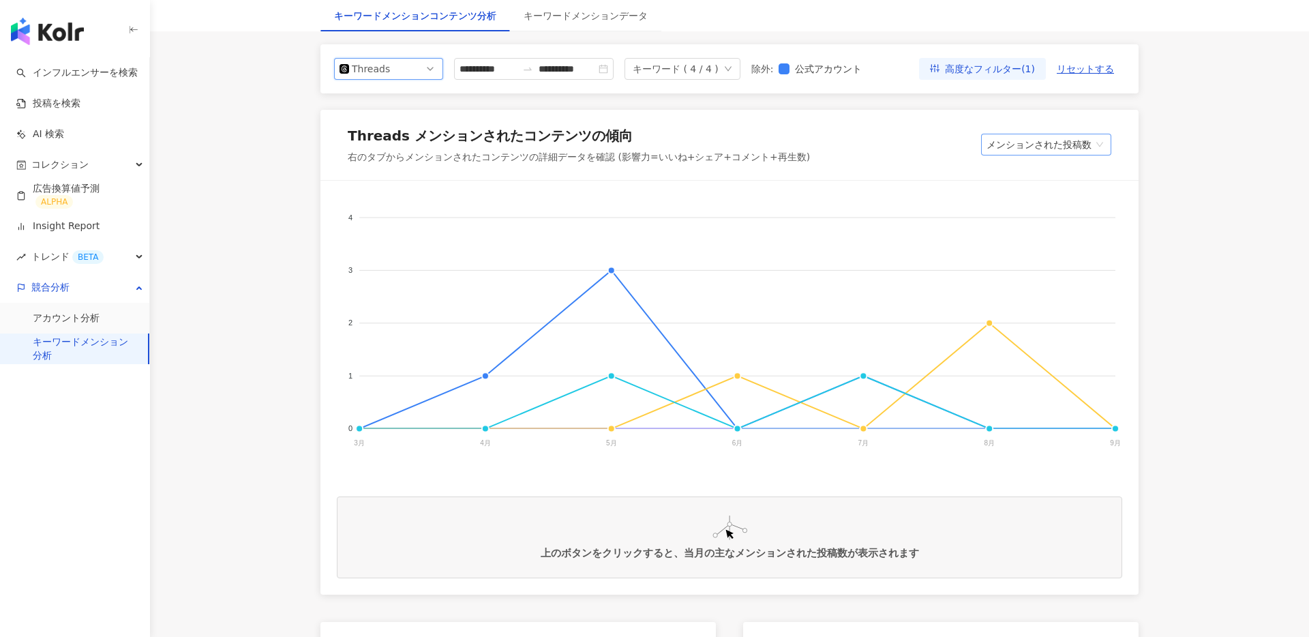
click at [1041, 139] on span "メンションされた投稿数" at bounding box center [1046, 144] width 119 height 20
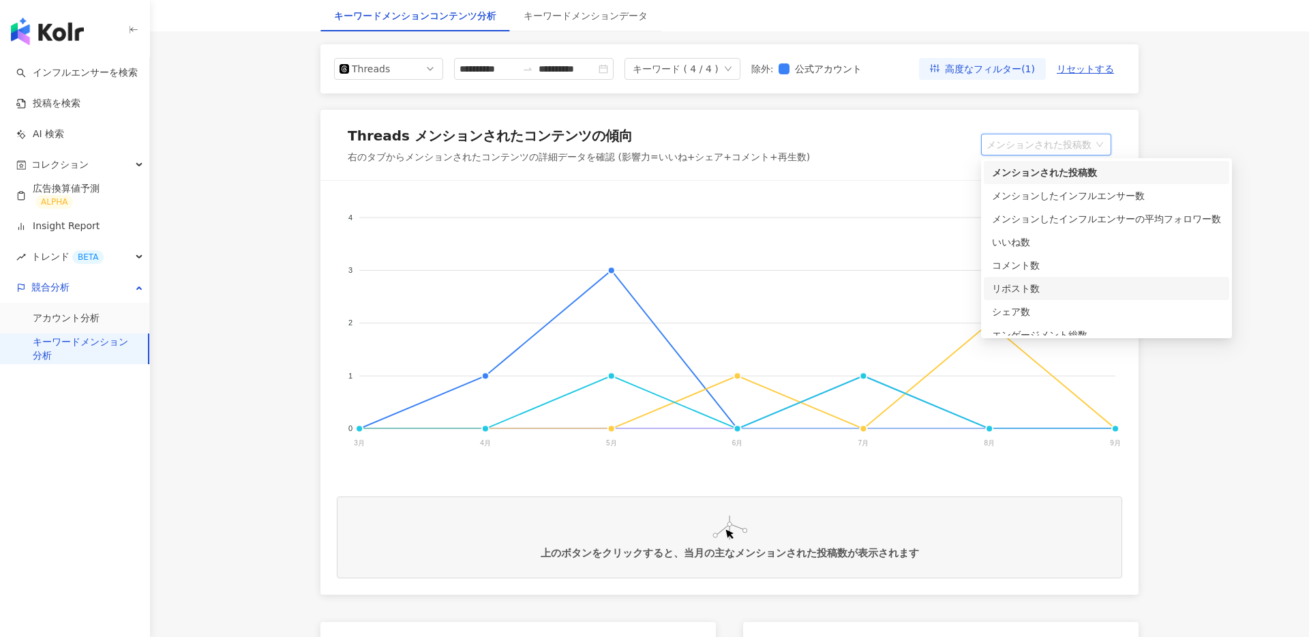
scroll to position [11, 0]
click at [1078, 323] on div "エンゲージメント総数" at bounding box center [1106, 323] width 229 height 15
